Goal: Find specific page/section: Find specific page/section

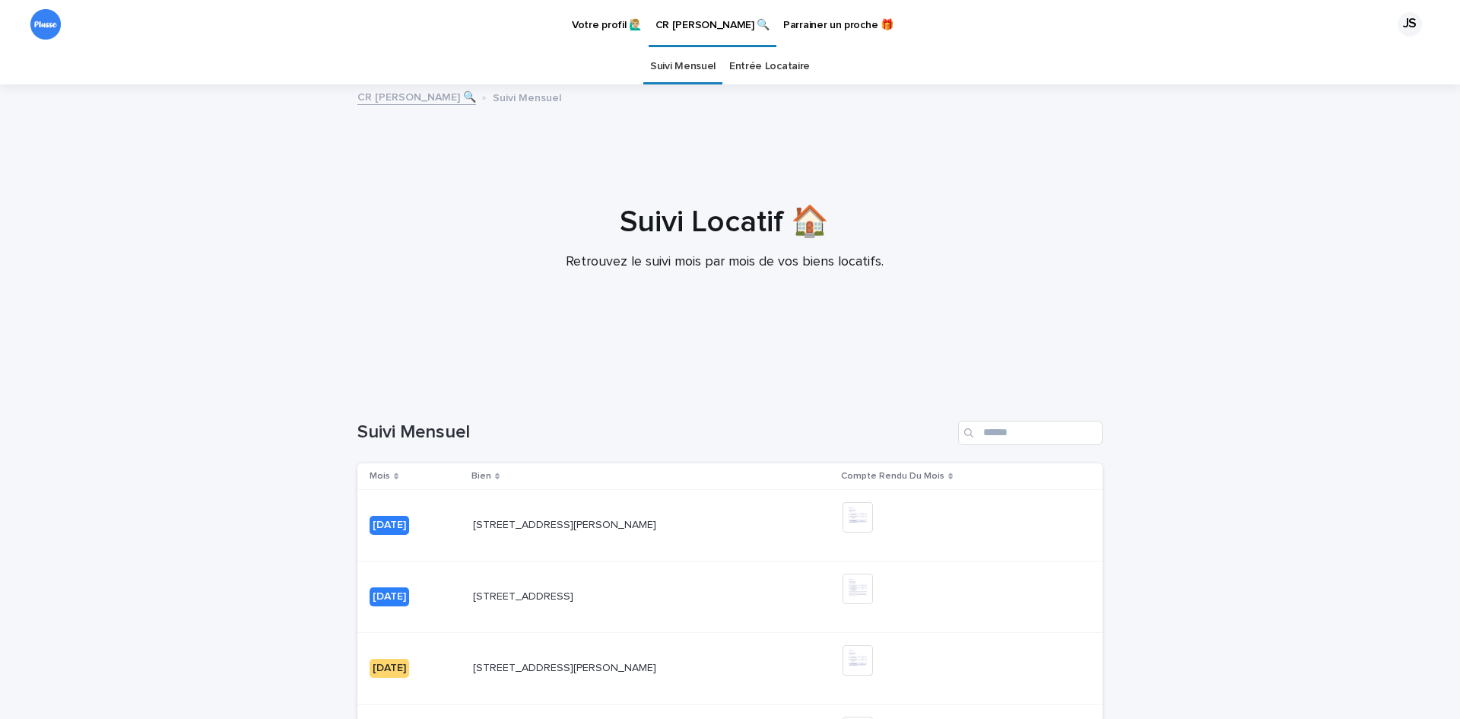
click at [719, 19] on p "CR [PERSON_NAME] 🔍" at bounding box center [713, 16] width 114 height 32
click at [716, 200] on div at bounding box center [724, 237] width 1449 height 304
click at [619, 240] on h1 "Suivi Locatif 🏠" at bounding box center [724, 222] width 745 height 37
click at [716, 27] on p "CR [PERSON_NAME] 🔍" at bounding box center [713, 16] width 114 height 32
click at [753, 27] on p "CR [PERSON_NAME] 🔍" at bounding box center [713, 16] width 114 height 32
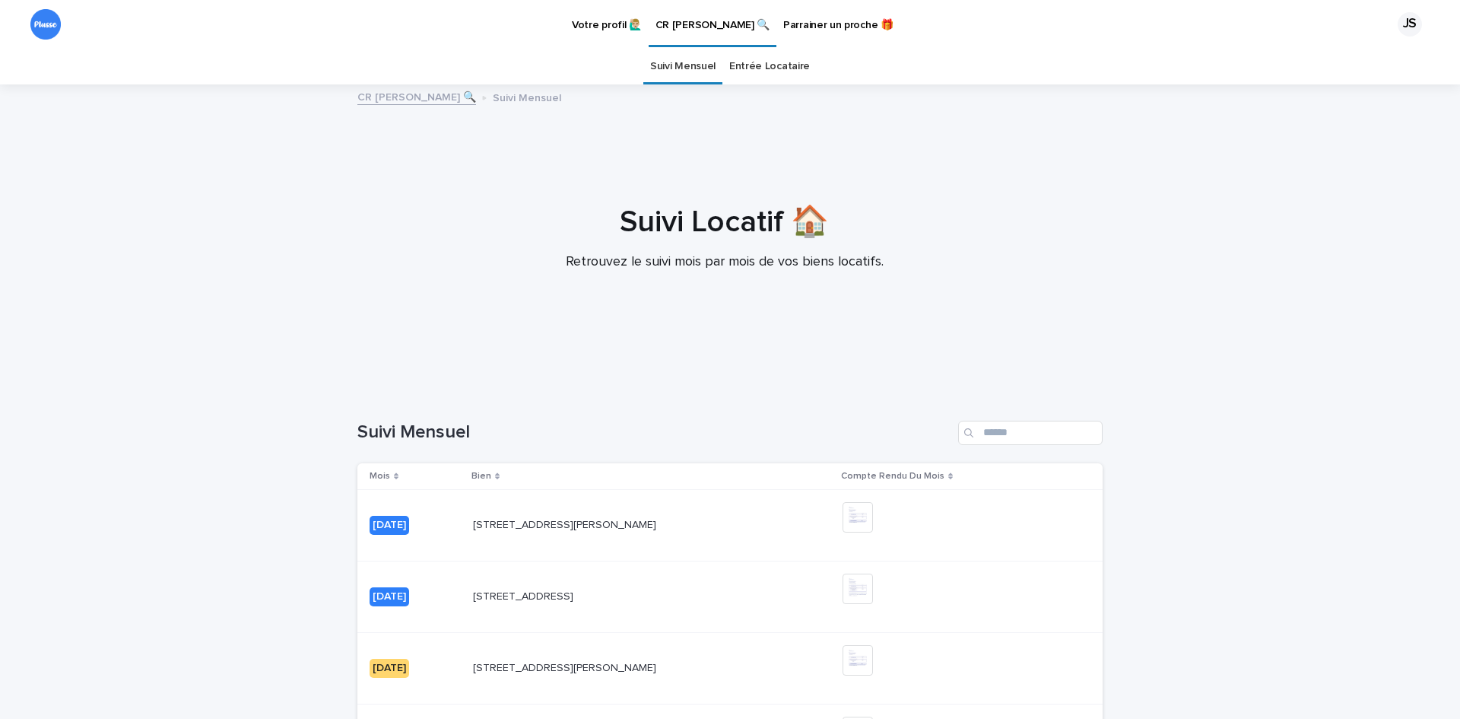
click at [739, 26] on p "CR [PERSON_NAME] 🔍" at bounding box center [713, 16] width 114 height 32
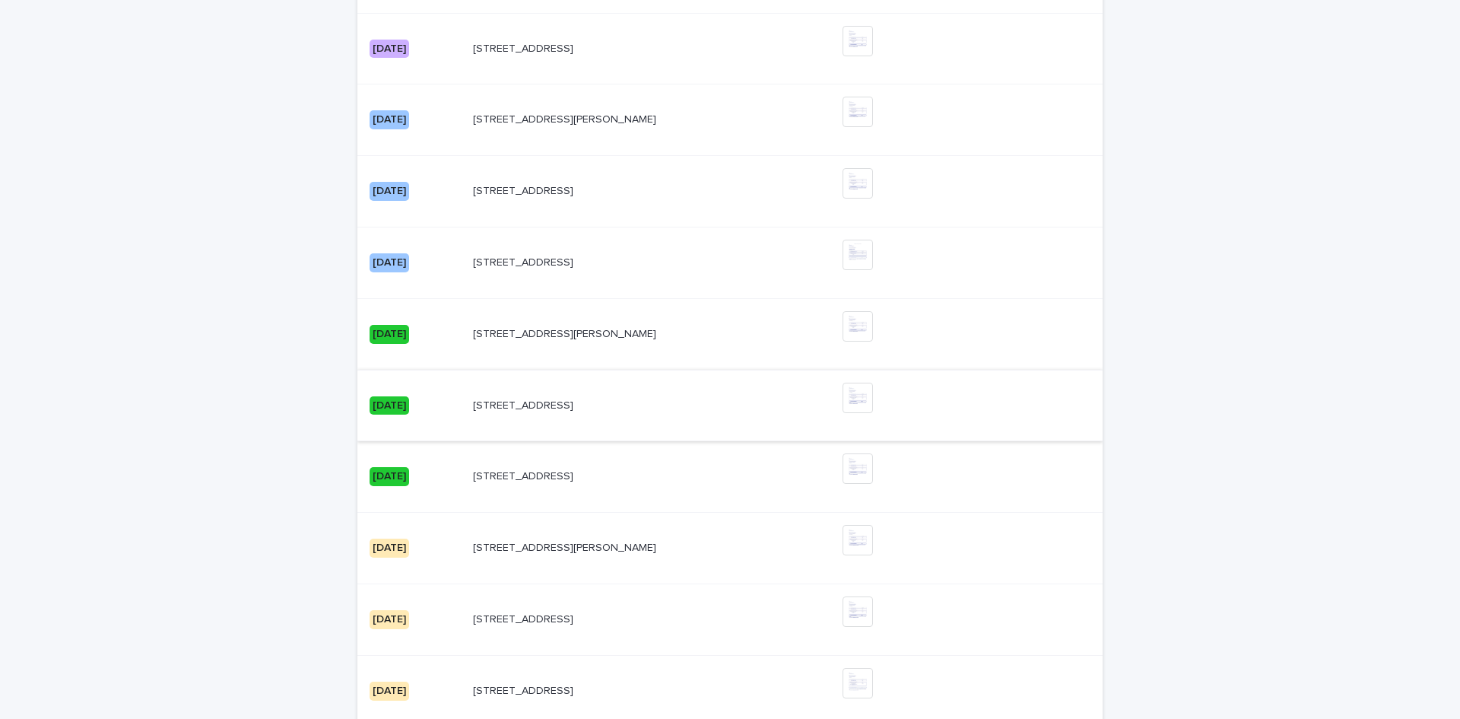
scroll to position [1370, 0]
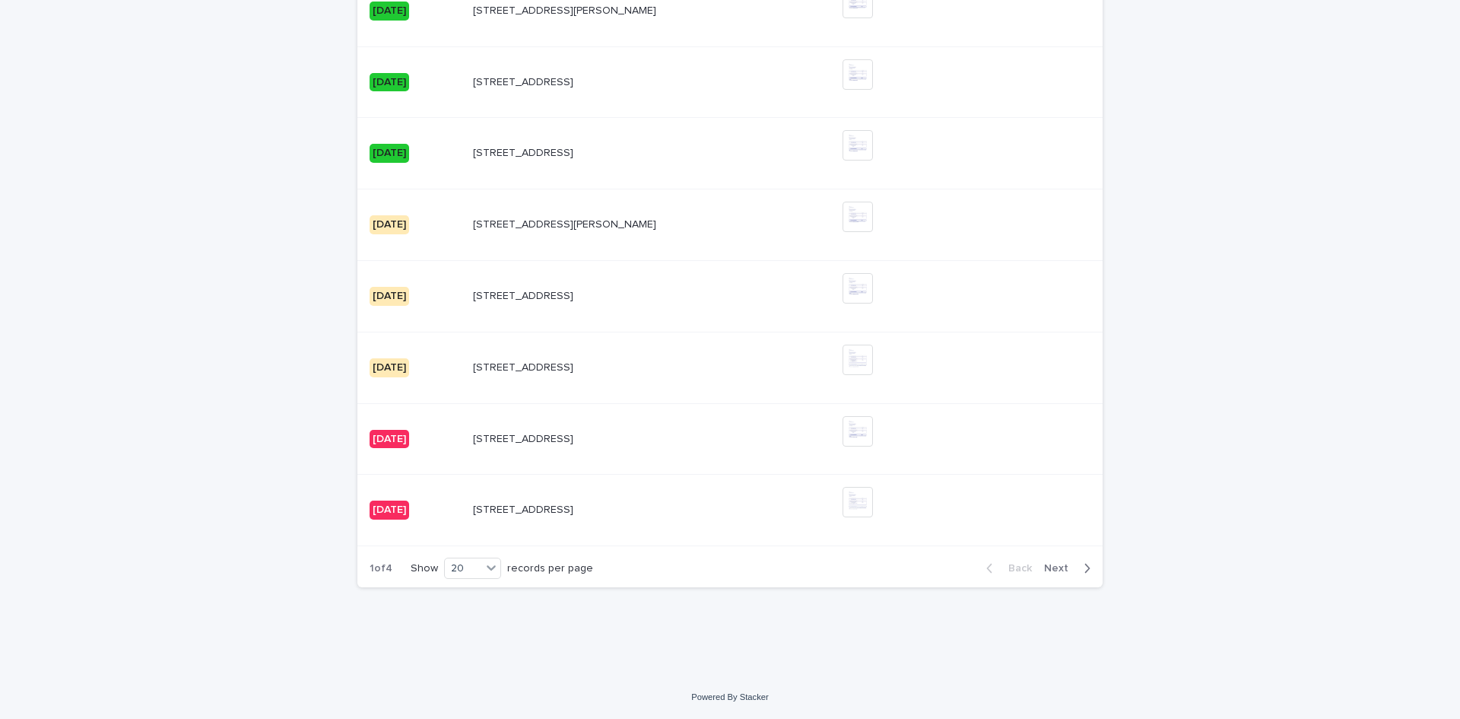
click at [1078, 562] on div "button" at bounding box center [1084, 568] width 13 height 14
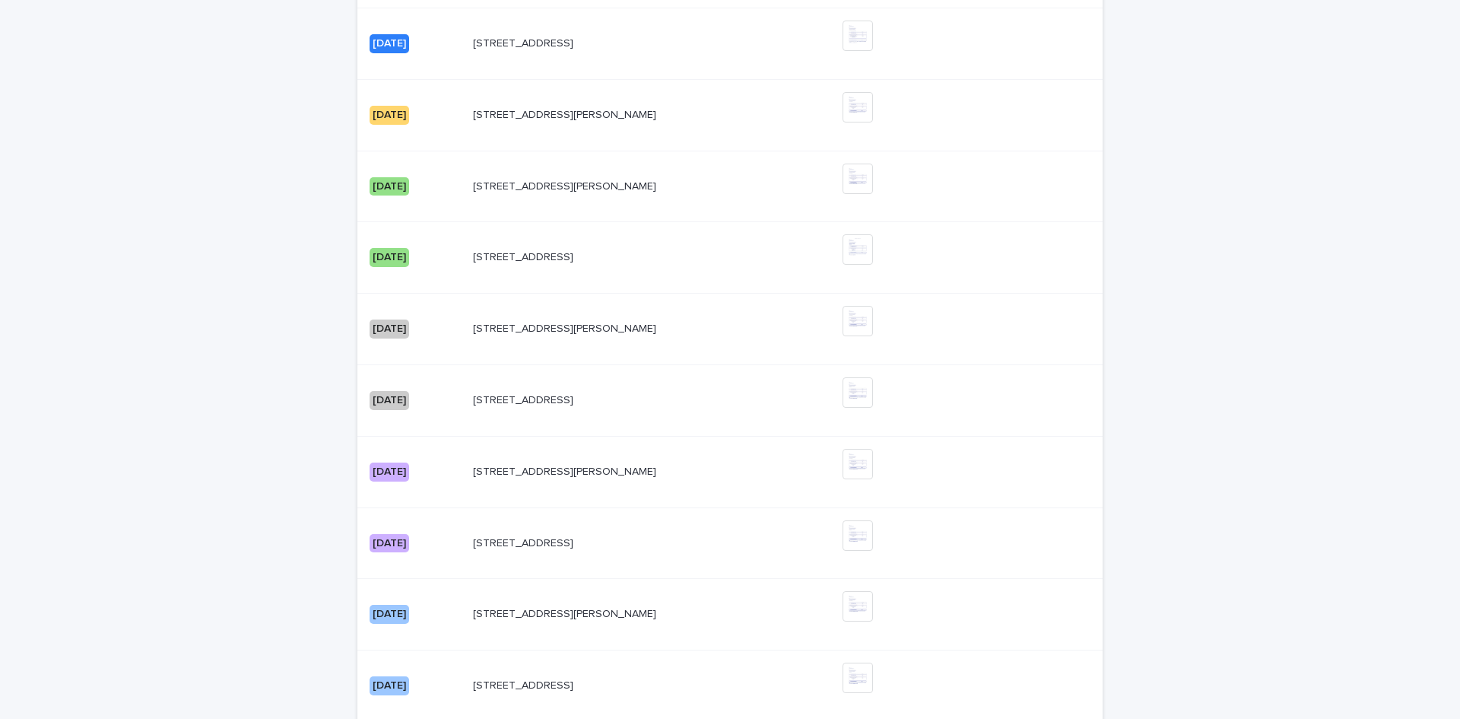
scroll to position [103, 0]
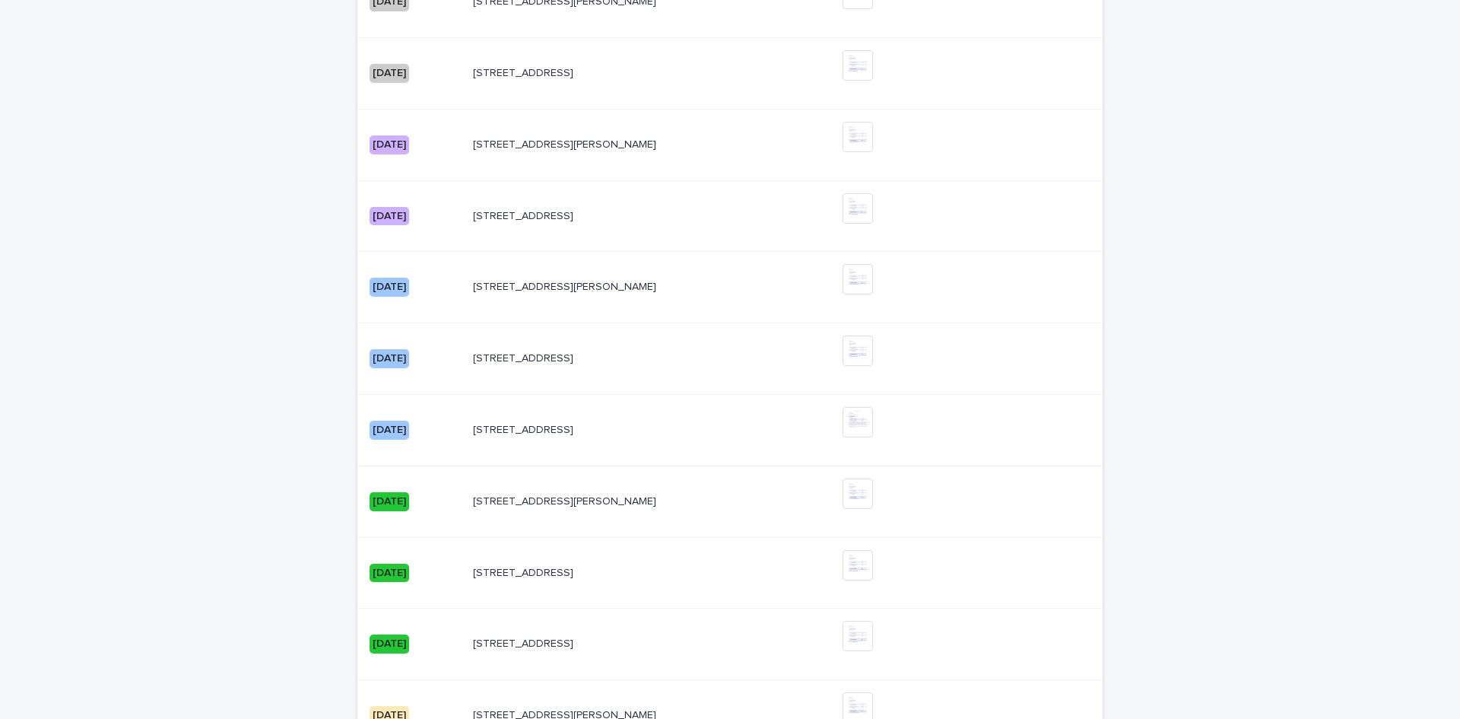
scroll to position [1370, 0]
